Goal: Communication & Community: Answer question/provide support

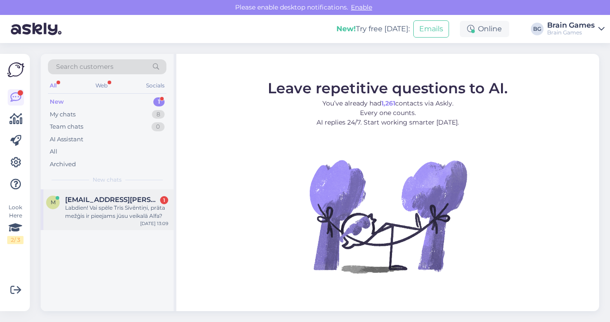
click at [134, 195] on span "[EMAIL_ADDRESS][PERSON_NAME][DOMAIN_NAME]" at bounding box center [112, 199] width 94 height 8
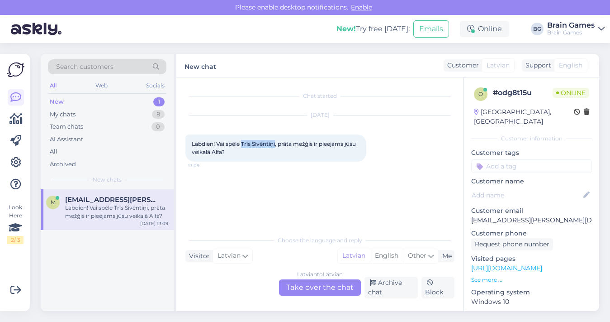
drag, startPoint x: 243, startPoint y: 143, endPoint x: 277, endPoint y: 146, distance: 34.5
click at [277, 146] on span "Labdien! Vai spēle Trīs Sivēntiņi, prāta mežģis ir pieejams jūsu veikalā Alfa?" at bounding box center [275, 147] width 166 height 15
copy span "Trīs Sivēntiņi"
click at [345, 289] on div "Latvian to Latvian Take over the chat" at bounding box center [320, 287] width 82 height 16
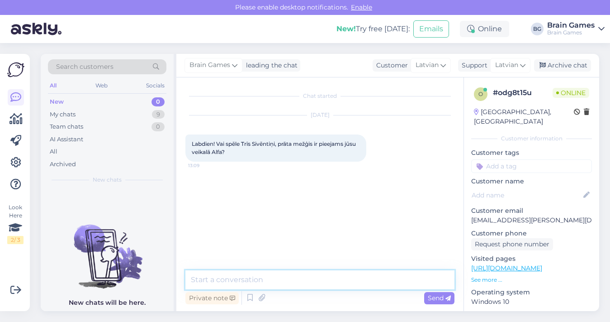
click at [327, 276] on textarea at bounding box center [319, 279] width 269 height 19
type textarea "Labdien! Jā, ir pieejams T/C Akropole Alfa."
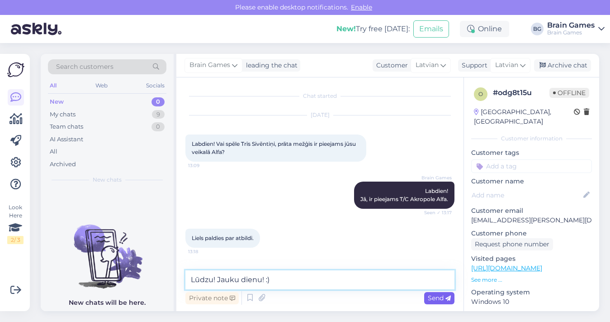
type textarea "Lūdzu! Jauku dienu! :)"
click at [437, 297] on span "Send" at bounding box center [439, 298] width 23 height 8
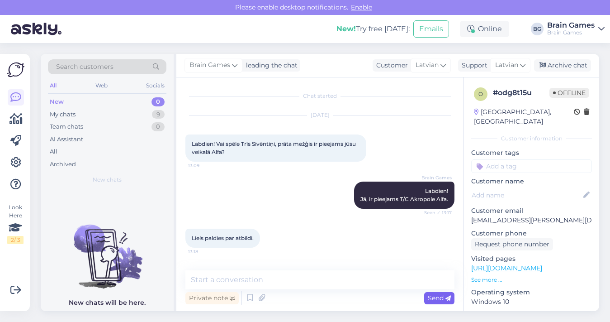
scroll to position [34, 0]
